Goal: Task Accomplishment & Management: Manage account settings

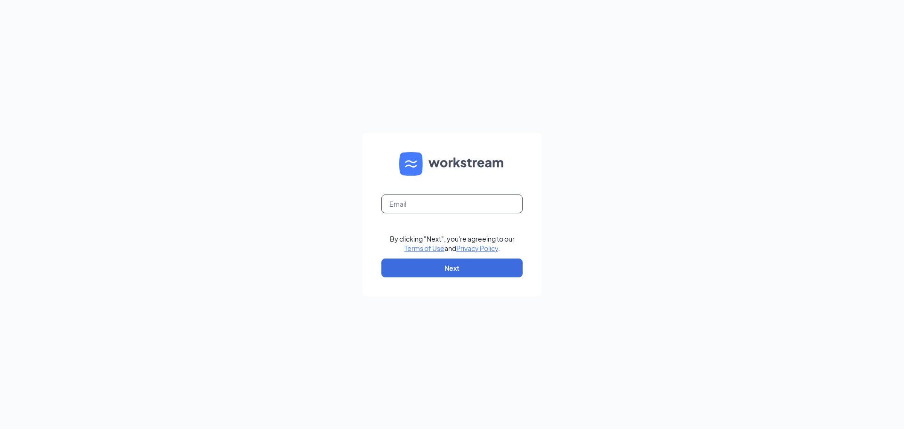
click at [410, 206] on input "text" at bounding box center [451, 203] width 141 height 19
type input "cdboydchickfila@gmail.com"
click at [446, 267] on button "Next" at bounding box center [451, 267] width 141 height 19
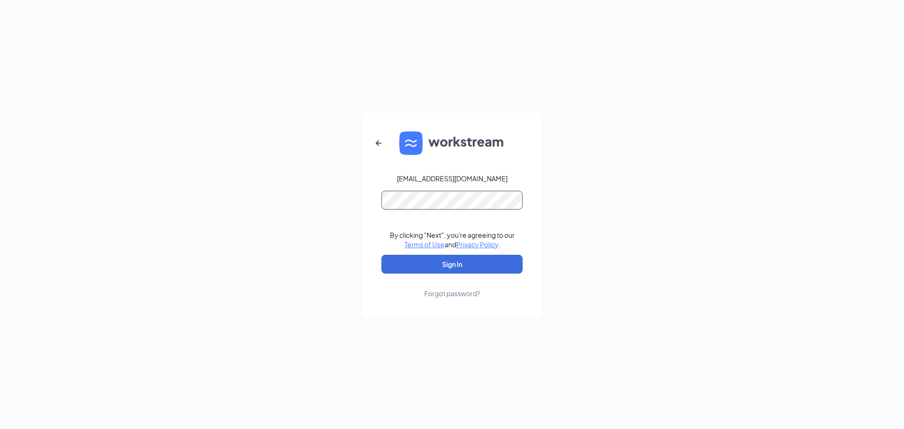
click at [381, 255] on button "Sign In" at bounding box center [451, 264] width 141 height 19
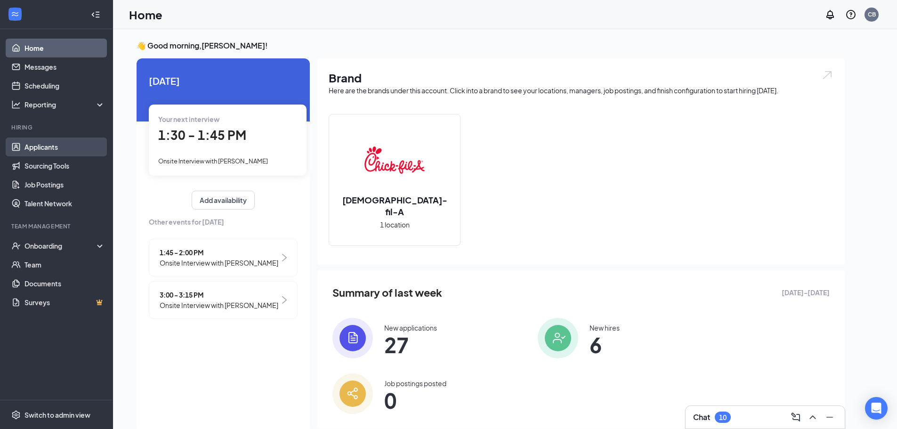
click at [40, 147] on link "Applicants" at bounding box center [64, 146] width 80 height 19
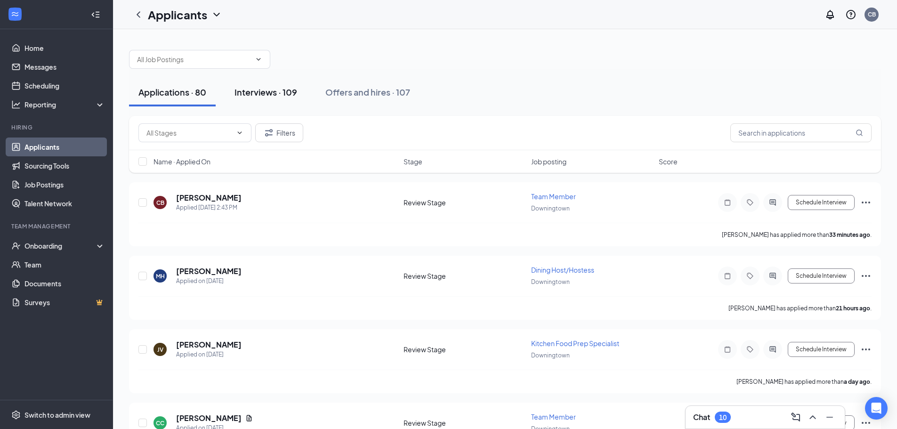
click at [275, 95] on div "Interviews · 109" at bounding box center [265, 92] width 63 height 12
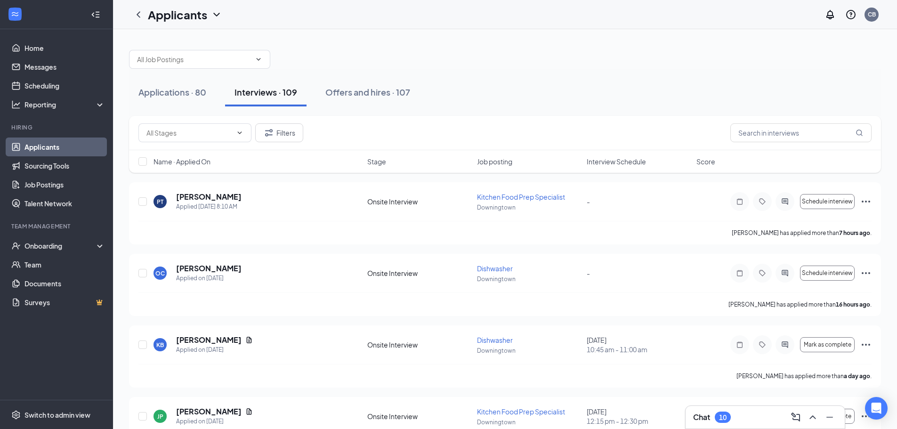
click at [609, 161] on span "Interview Schedule" at bounding box center [616, 161] width 59 height 9
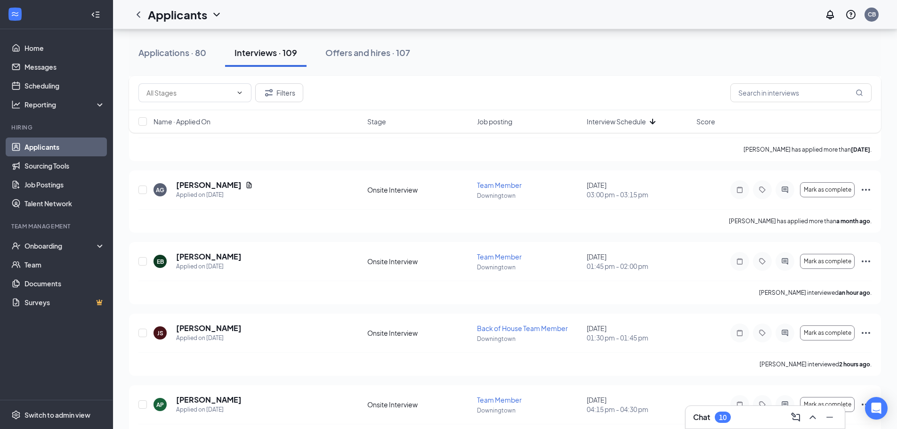
scroll to position [1101, 0]
